Goal: Information Seeking & Learning: Learn about a topic

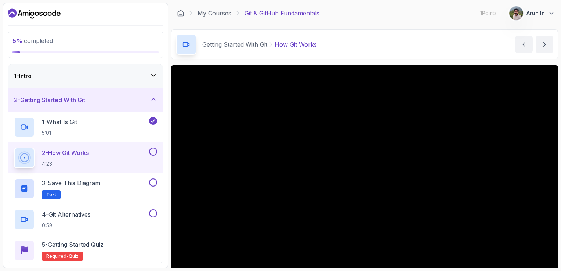
scroll to position [37, 0]
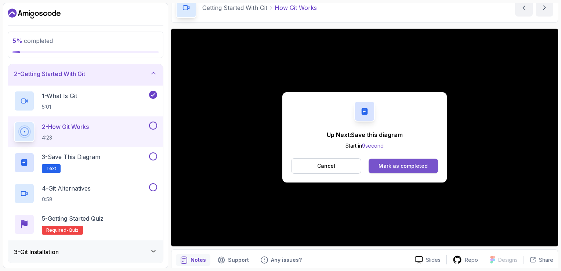
click at [402, 166] on div "Mark as completed" at bounding box center [402, 165] width 49 height 7
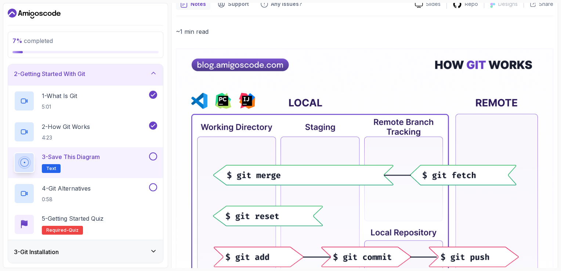
scroll to position [73, 0]
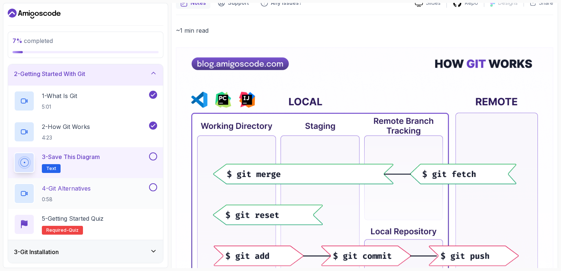
click at [134, 189] on div "4 - Git Alternatives 0:58" at bounding box center [81, 193] width 134 height 21
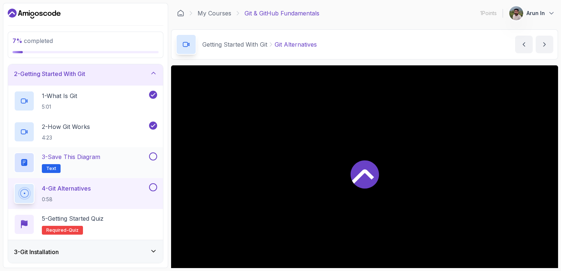
click at [153, 156] on button at bounding box center [153, 156] width 8 height 8
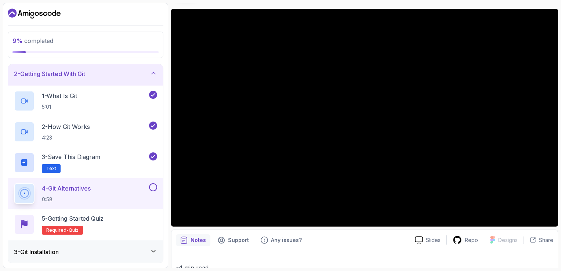
scroll to position [113, 0]
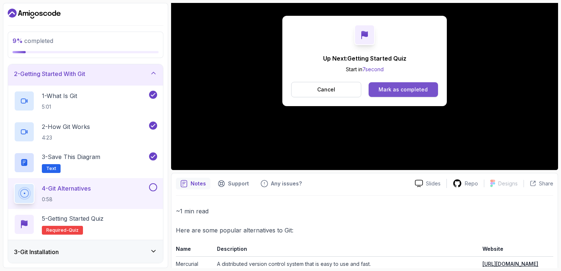
click at [411, 95] on button "Mark as completed" at bounding box center [402, 89] width 69 height 15
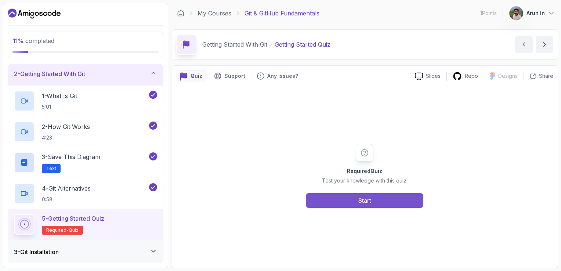
click at [350, 197] on button "Start" at bounding box center [364, 200] width 117 height 15
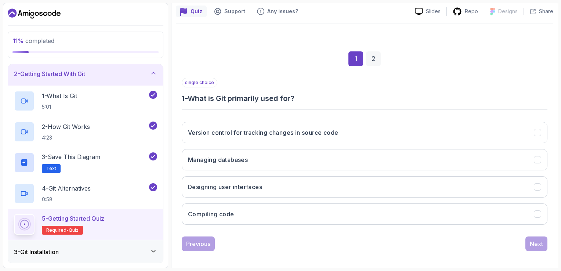
scroll to position [65, 0]
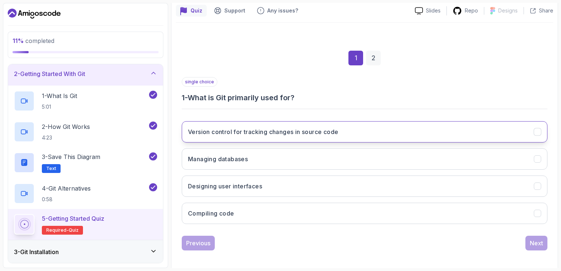
click at [292, 123] on button "Version control for tracking changes in source code" at bounding box center [364, 131] width 365 height 21
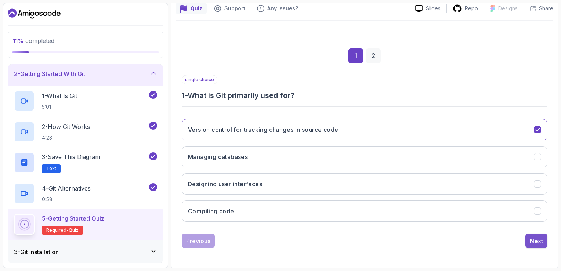
drag, startPoint x: 522, startPoint y: 247, endPoint x: 538, endPoint y: 243, distance: 16.0
click at [538, 243] on div "1 2 single choice 1 - What is Git primarily used for? Version control for track…" at bounding box center [364, 142] width 377 height 223
click at [538, 243] on div "Next" at bounding box center [535, 240] width 13 height 9
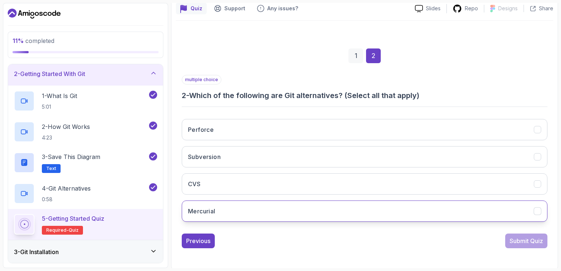
click at [518, 212] on button "Mercurial" at bounding box center [364, 210] width 365 height 21
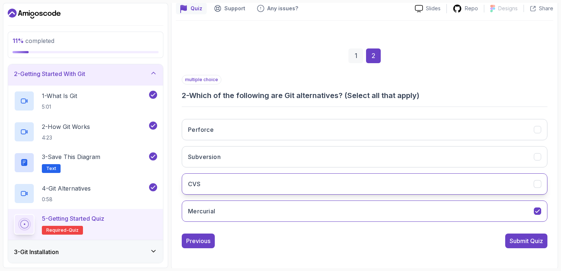
click at [517, 183] on button "CVS" at bounding box center [364, 183] width 365 height 21
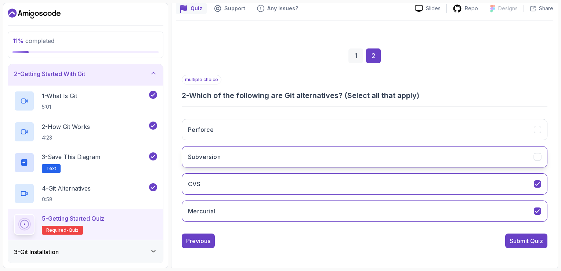
click at [517, 160] on button "Subversion" at bounding box center [364, 156] width 365 height 21
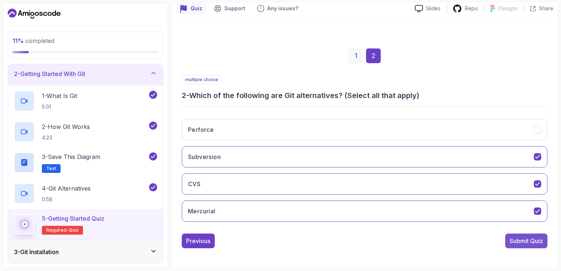
click at [521, 244] on div "Submit Quiz" at bounding box center [525, 240] width 33 height 9
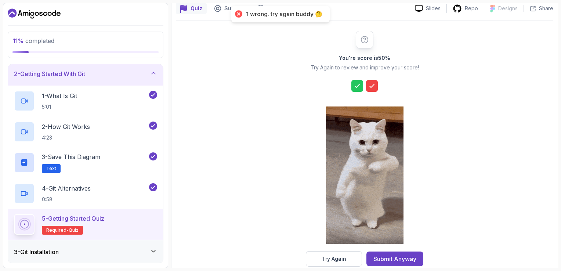
scroll to position [80, 0]
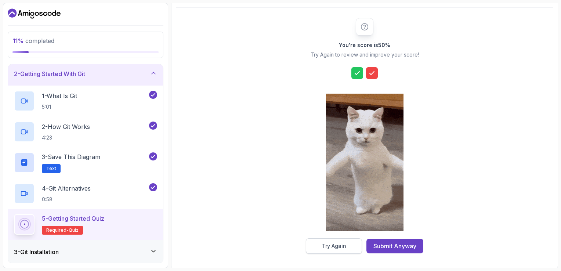
click at [338, 248] on div "Try Again" at bounding box center [334, 245] width 24 height 7
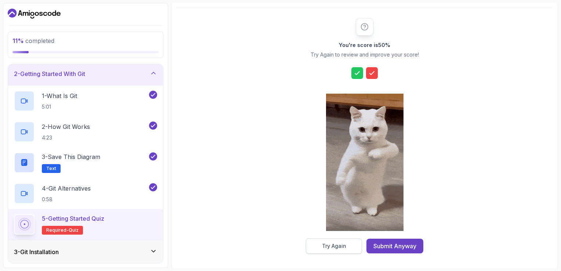
scroll to position [68, 0]
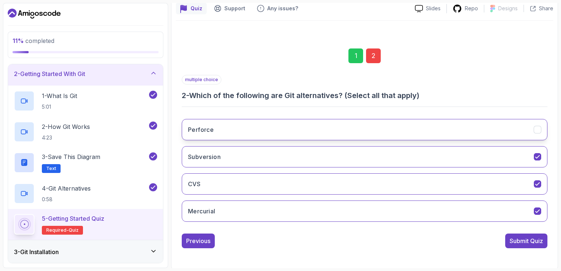
click at [458, 134] on button "Perforce" at bounding box center [364, 129] width 365 height 21
click at [529, 241] on div "Submit Quiz" at bounding box center [525, 240] width 33 height 9
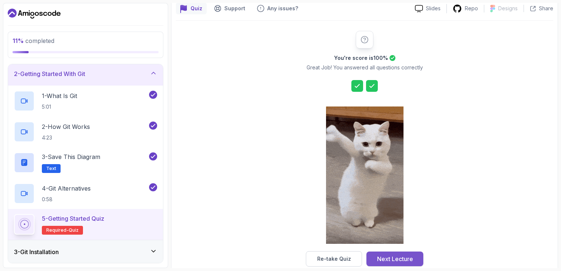
click at [381, 255] on div "Next Lecture" at bounding box center [395, 258] width 36 height 9
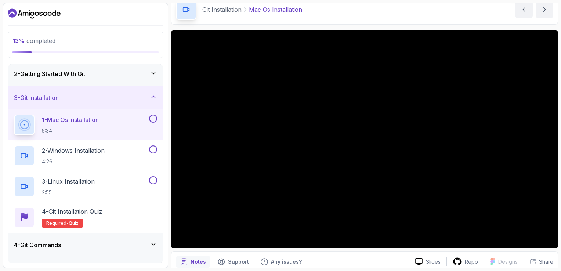
scroll to position [35, 0]
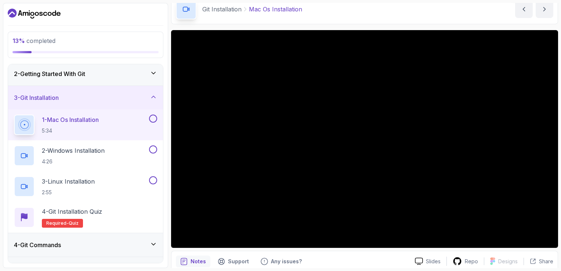
click at [154, 117] on button at bounding box center [153, 118] width 8 height 8
click at [122, 146] on div "2 - Windows Installation 4:26" at bounding box center [81, 155] width 134 height 21
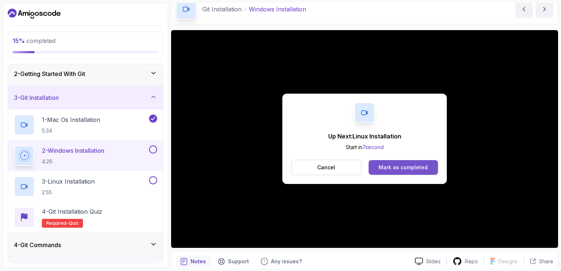
click at [403, 165] on div "Mark as completed" at bounding box center [402, 167] width 49 height 7
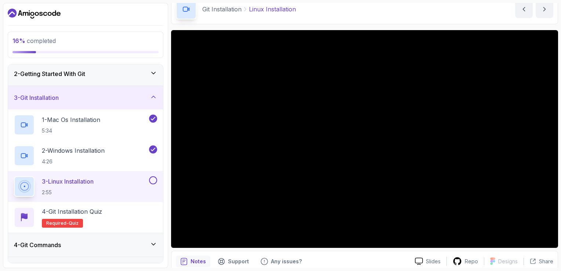
click at [152, 176] on button at bounding box center [153, 180] width 8 height 8
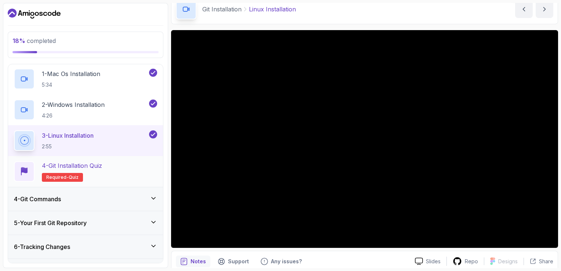
click at [128, 166] on div "4 - Git Installation Quiz Required- quiz" at bounding box center [85, 171] width 143 height 21
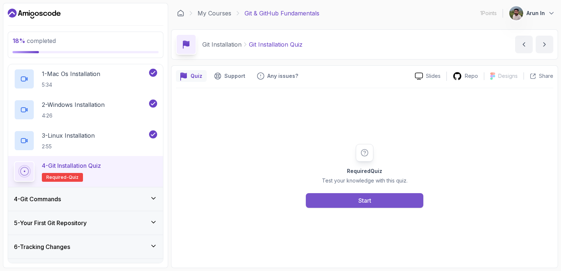
click at [385, 203] on button "Start" at bounding box center [364, 200] width 117 height 15
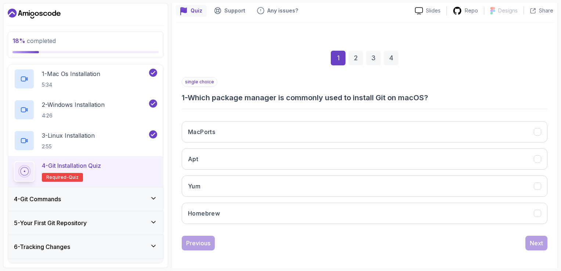
scroll to position [67, 0]
click at [412, 234] on div "Previous Next" at bounding box center [364, 241] width 365 height 15
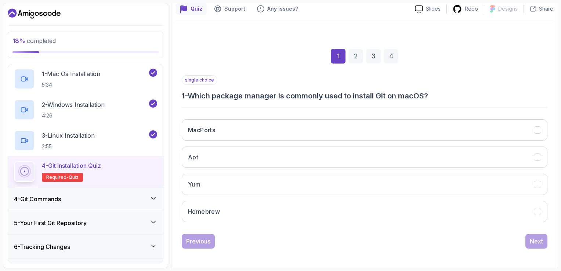
scroll to position [68, 0]
click at [134, 190] on div "4 - Git Commands" at bounding box center [85, 198] width 155 height 23
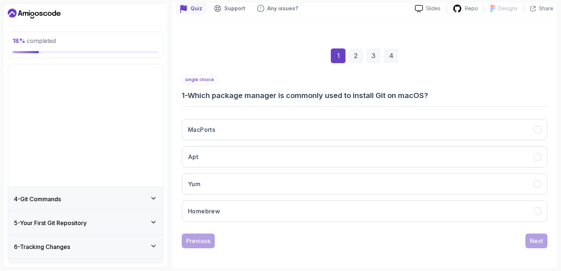
scroll to position [15, 0]
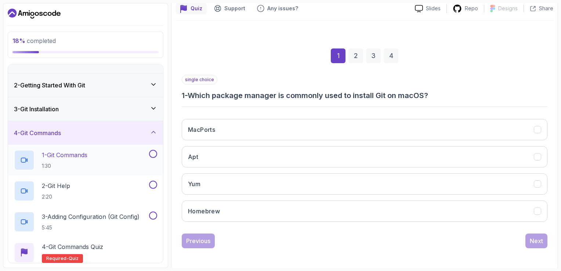
click at [117, 162] on div "1 - Git Commands 1:30" at bounding box center [81, 160] width 134 height 21
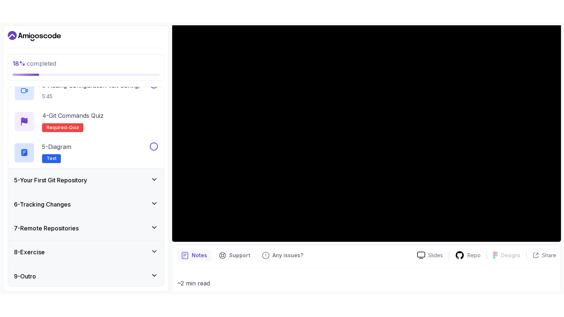
scroll to position [59, 0]
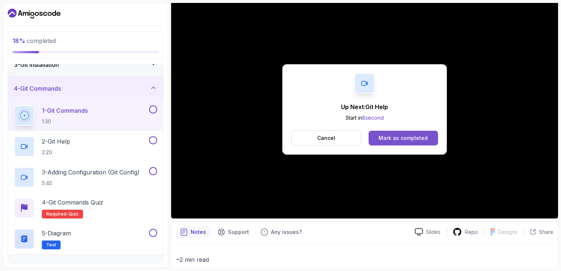
click at [392, 134] on div "Mark as completed" at bounding box center [402, 137] width 49 height 7
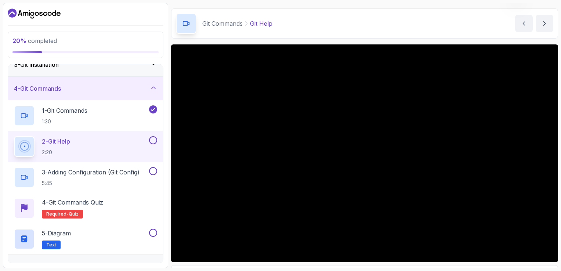
scroll to position [65, 0]
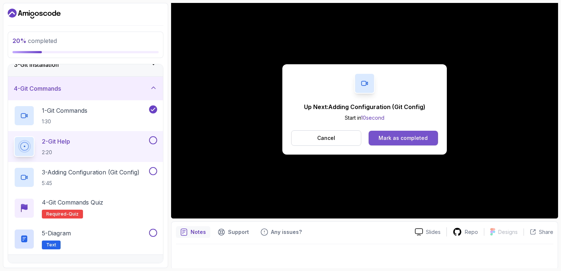
click at [384, 139] on div "Mark as completed" at bounding box center [402, 137] width 49 height 7
